Goal: Use online tool/utility: Use online tool/utility

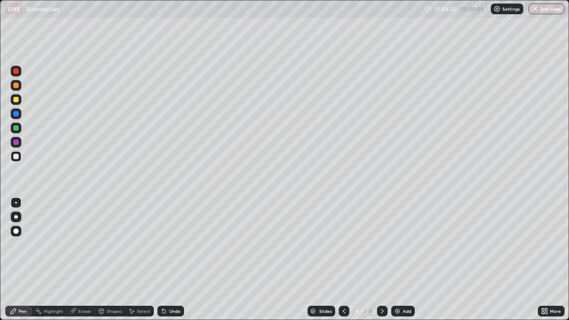
scroll to position [320, 569]
click at [169, 309] on div "Undo" at bounding box center [174, 311] width 11 height 4
click at [172, 309] on div "Undo" at bounding box center [174, 311] width 11 height 4
click at [399, 306] on div "Add" at bounding box center [403, 311] width 24 height 11
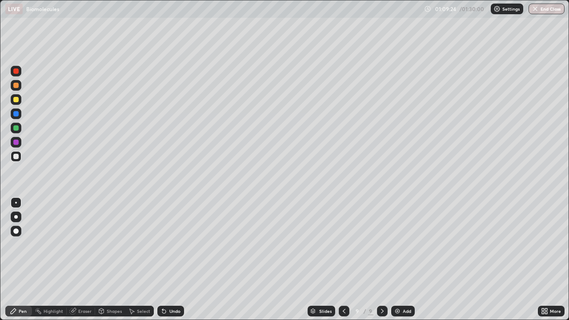
click at [80, 309] on div "Eraser" at bounding box center [84, 311] width 13 height 4
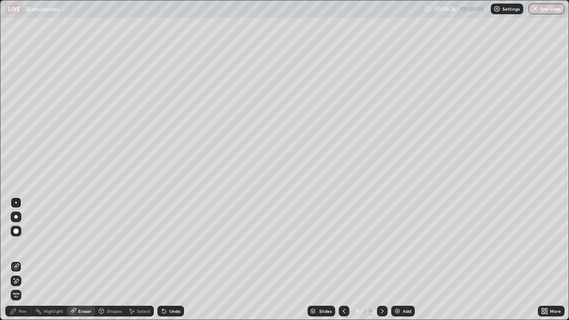
click at [24, 310] on div "Pen" at bounding box center [23, 311] width 8 height 4
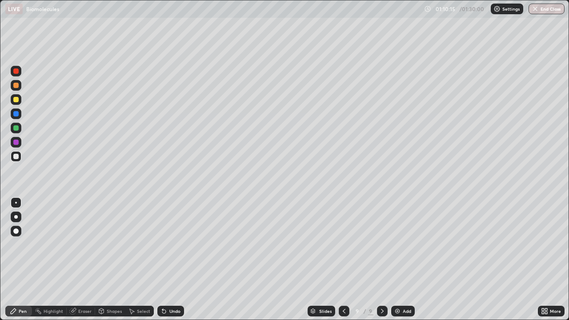
click at [80, 310] on div "Eraser" at bounding box center [84, 311] width 13 height 4
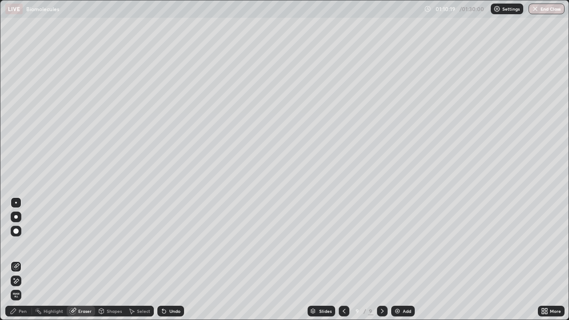
click at [16, 280] on icon at bounding box center [15, 281] width 7 height 8
click at [24, 309] on div "Pen" at bounding box center [23, 311] width 8 height 4
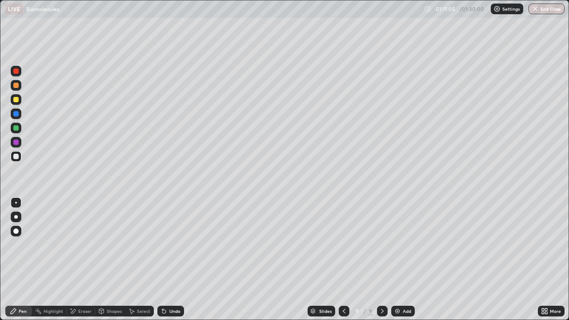
click at [172, 309] on div "Undo" at bounding box center [174, 311] width 11 height 4
click at [163, 311] on icon at bounding box center [164, 312] width 4 height 4
click at [397, 312] on img at bounding box center [397, 310] width 7 height 7
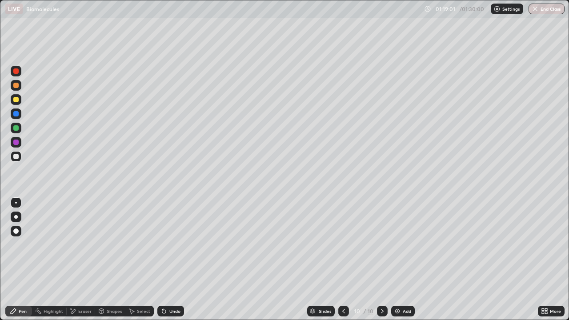
click at [400, 312] on div "Add" at bounding box center [403, 311] width 24 height 11
click at [173, 311] on div "Undo" at bounding box center [174, 311] width 11 height 4
click at [386, 311] on div at bounding box center [382, 311] width 11 height 11
click at [399, 307] on img at bounding box center [397, 310] width 7 height 7
click at [167, 310] on div "Undo" at bounding box center [170, 311] width 27 height 11
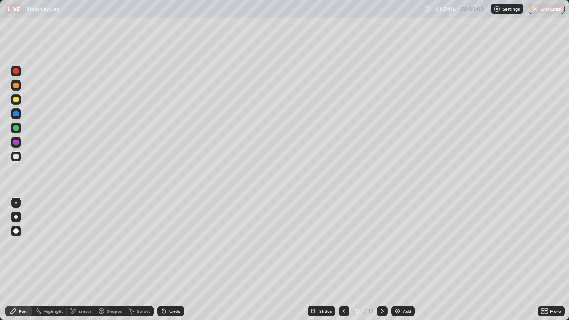
click at [164, 306] on div "Undo" at bounding box center [170, 311] width 27 height 11
click at [543, 13] on button "End Class" at bounding box center [546, 9] width 36 height 11
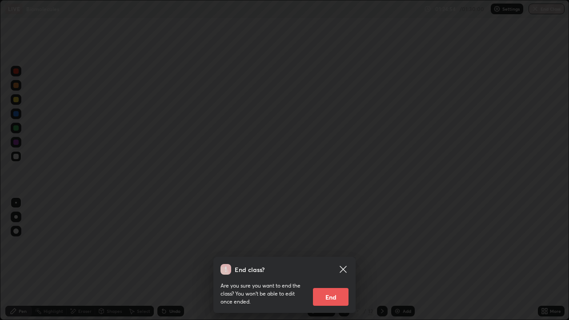
click at [343, 298] on button "End" at bounding box center [331, 297] width 36 height 18
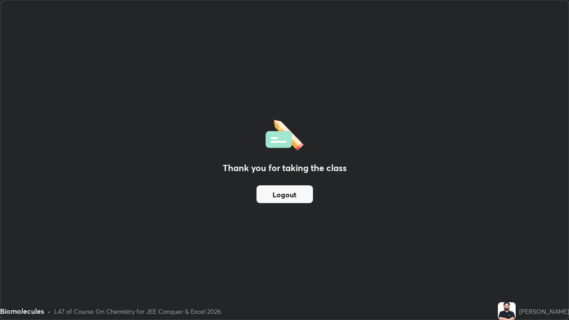
click at [299, 199] on button "Logout" at bounding box center [284, 194] width 56 height 18
